Goal: Information Seeking & Learning: Learn about a topic

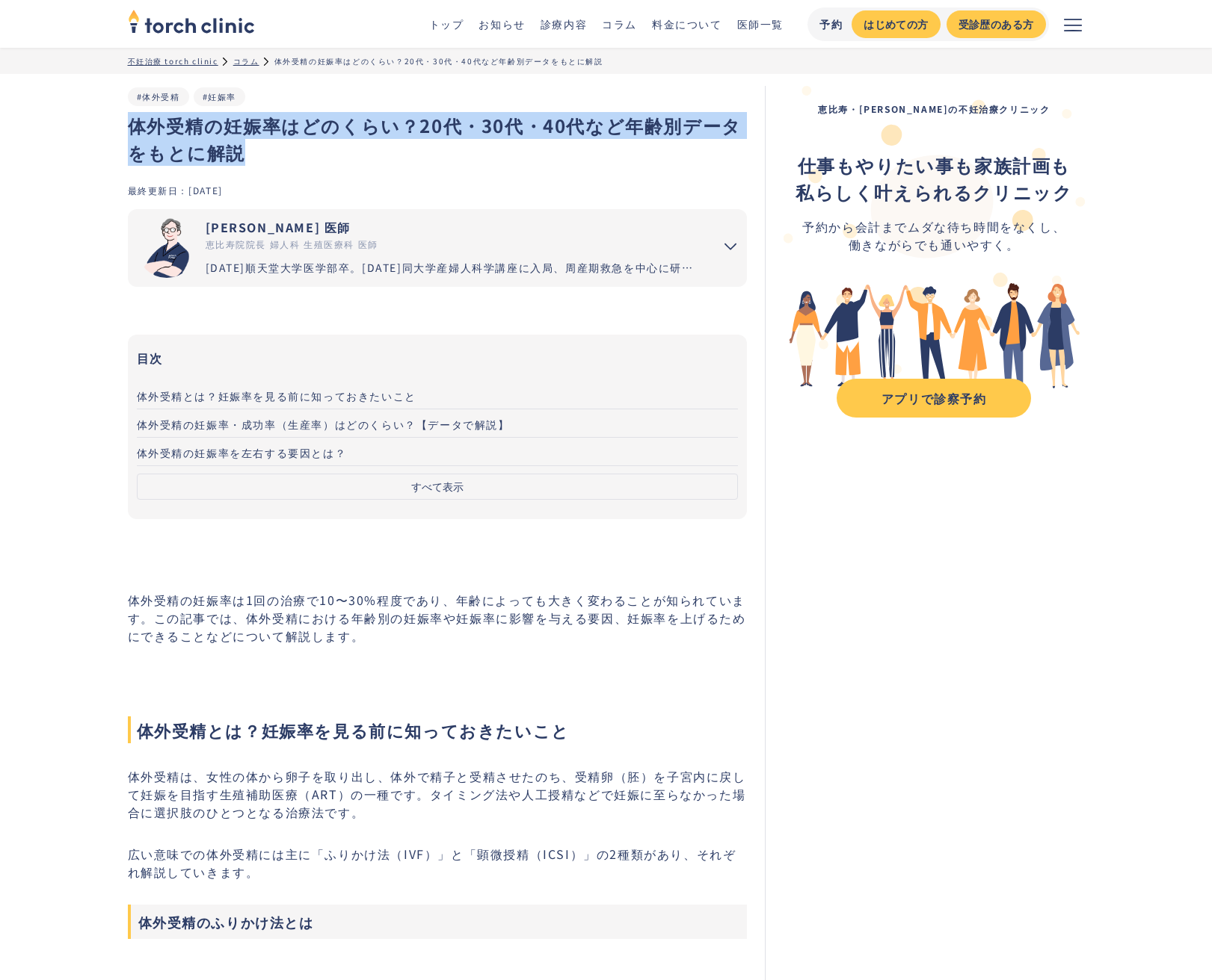
drag, startPoint x: 123, startPoint y: 130, endPoint x: 230, endPoint y: 152, distance: 109.2
copy h1 "体外受精の妊娠率はどのくらい？20代・30代・40代など年齢別データをもとに解説"
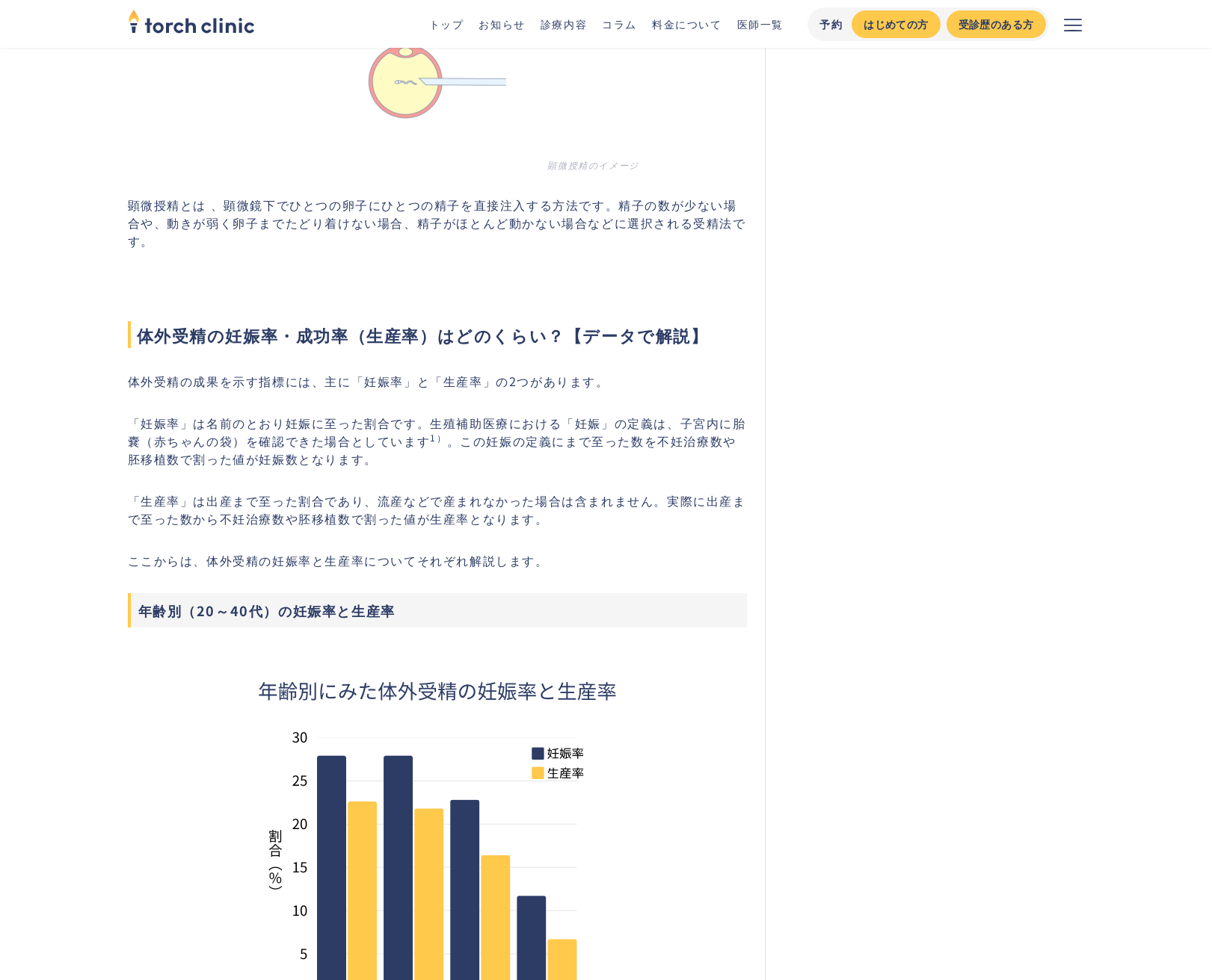
scroll to position [1781, 0]
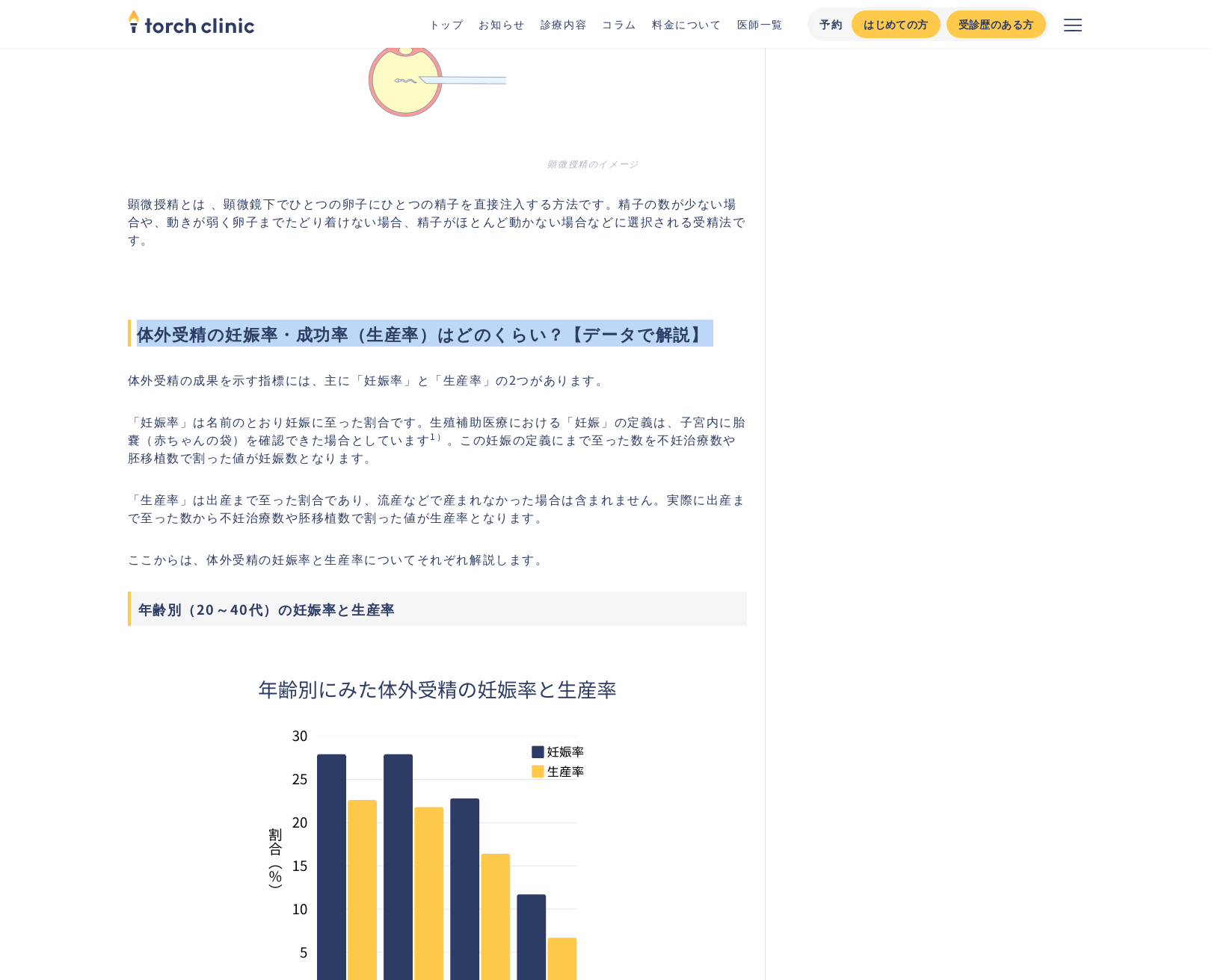
drag, startPoint x: 142, startPoint y: 335, endPoint x: 697, endPoint y: 346, distance: 555.1
copy span "体外受精の妊娠率・成功率（生産率）はどのくらい？【データで解説】"
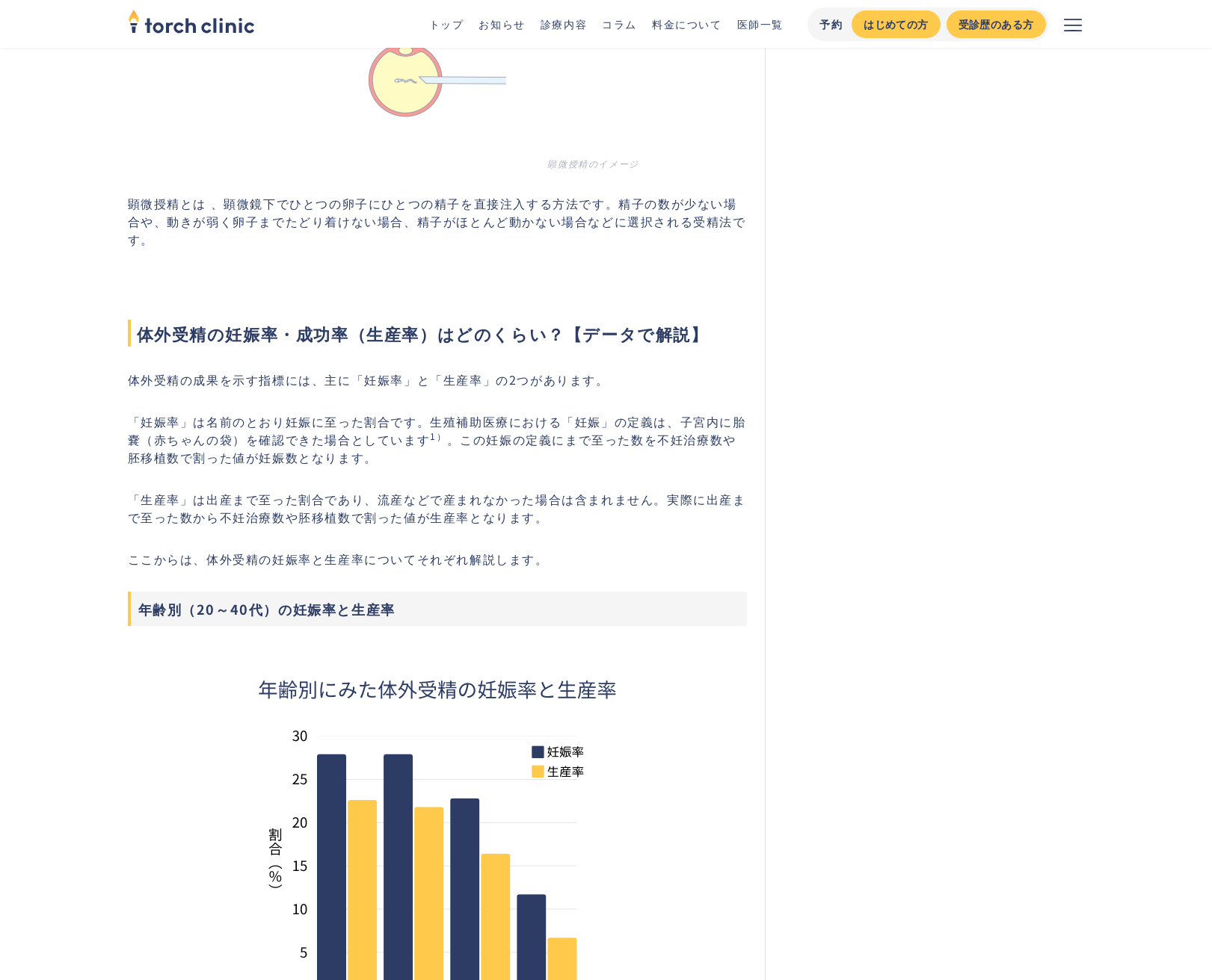
click at [476, 505] on p "「生産率」は出産まで至った割合であり、流産などで産まれなかった場合は含まれません。実際に出産まで至った数から不妊治療数や胚移植数で割った値が生産率となります。" at bounding box center [437, 508] width 619 height 36
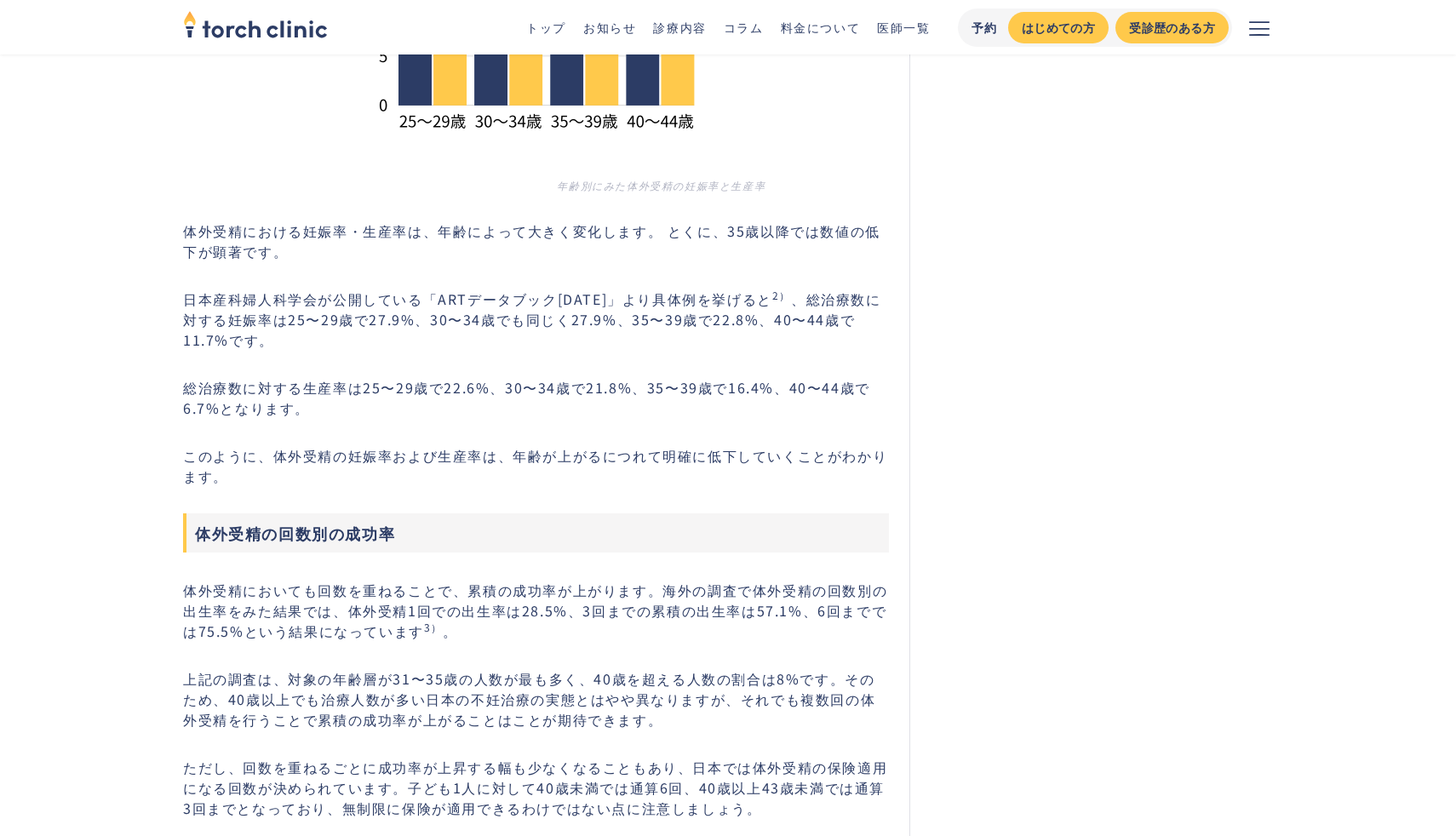
scroll to position [3076, 0]
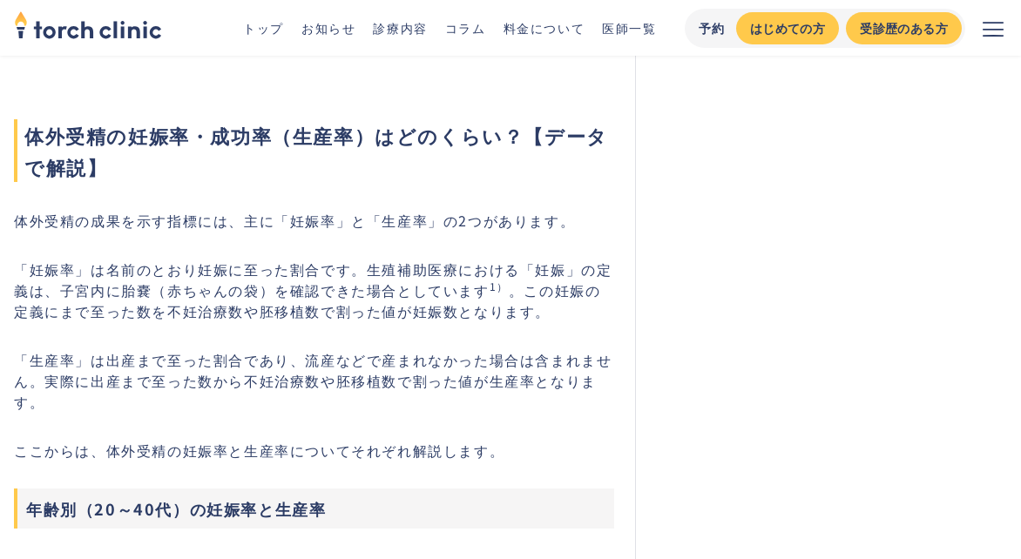
scroll to position [2299, 0]
